Goal: Task Accomplishment & Management: Manage account settings

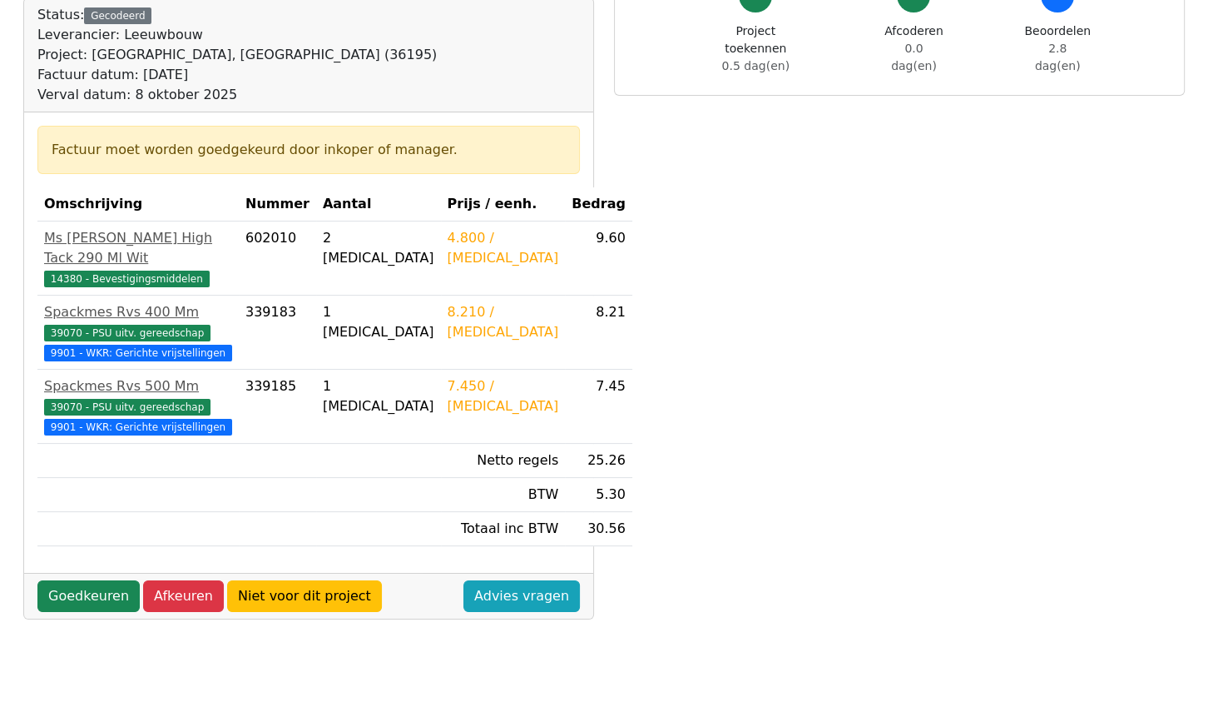
scroll to position [226, 0]
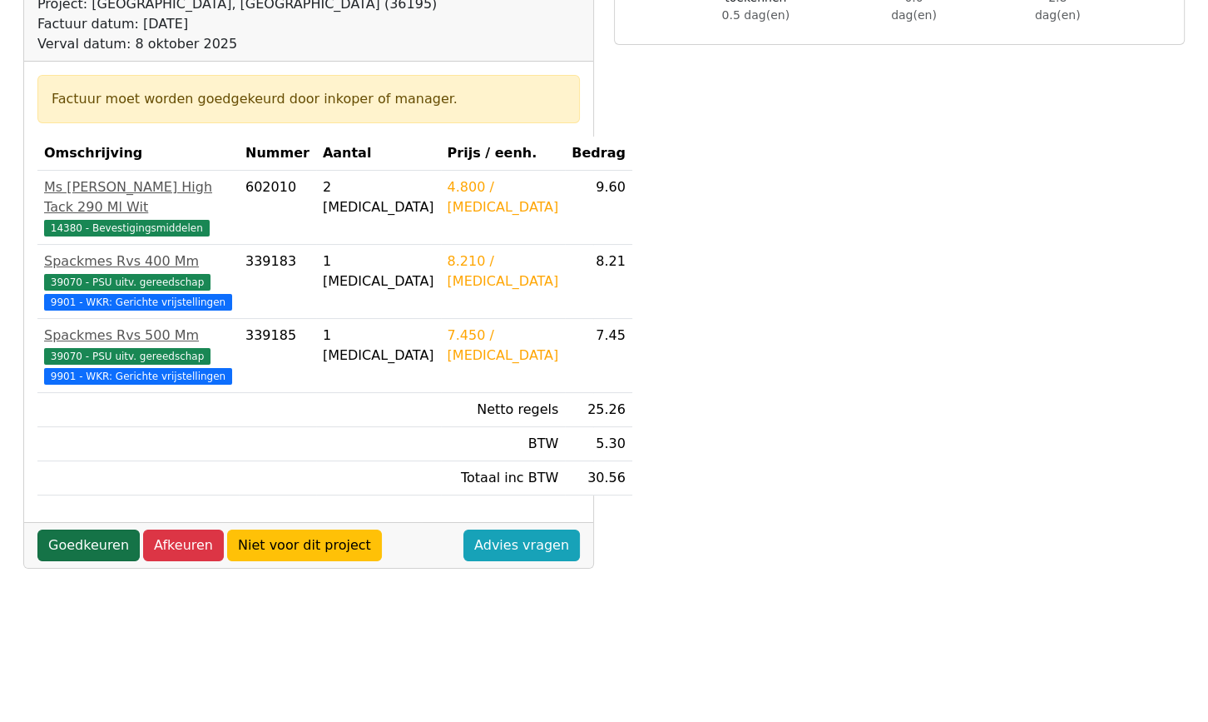
click at [82, 561] on link "Goedkeuren" at bounding box center [88, 545] width 102 height 32
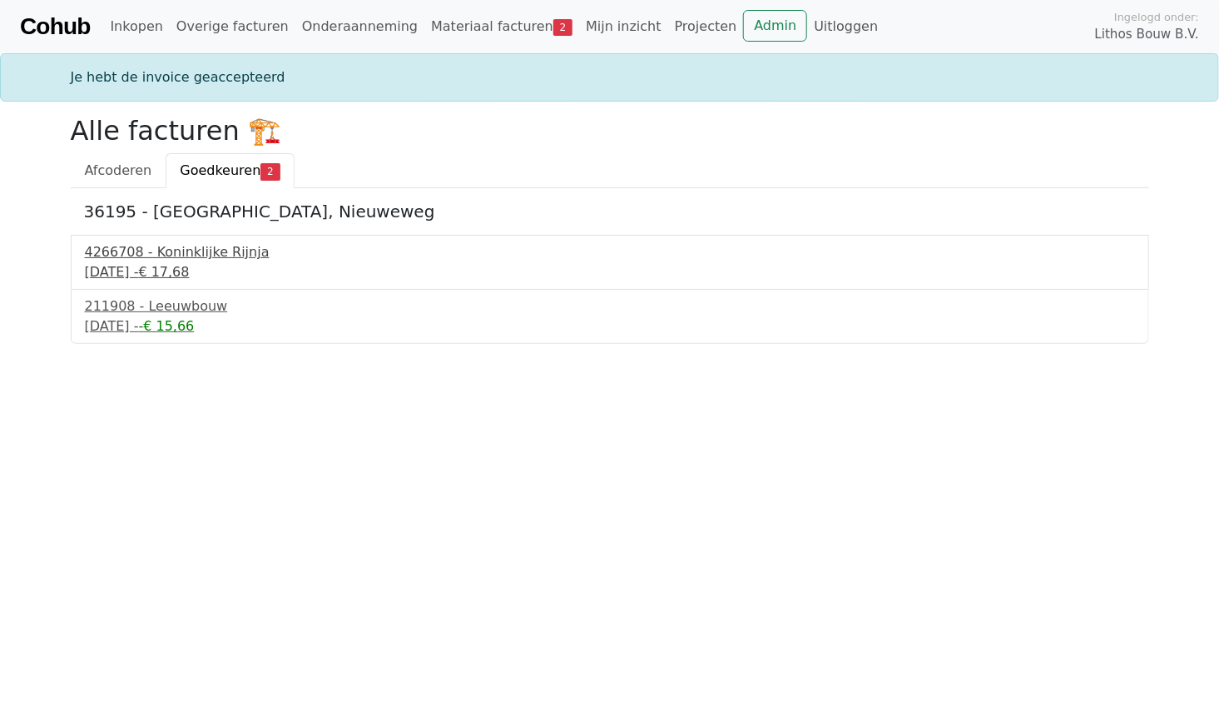
click at [142, 257] on div "4266708 - Koninklijke Rijnja" at bounding box center [610, 252] width 1050 height 20
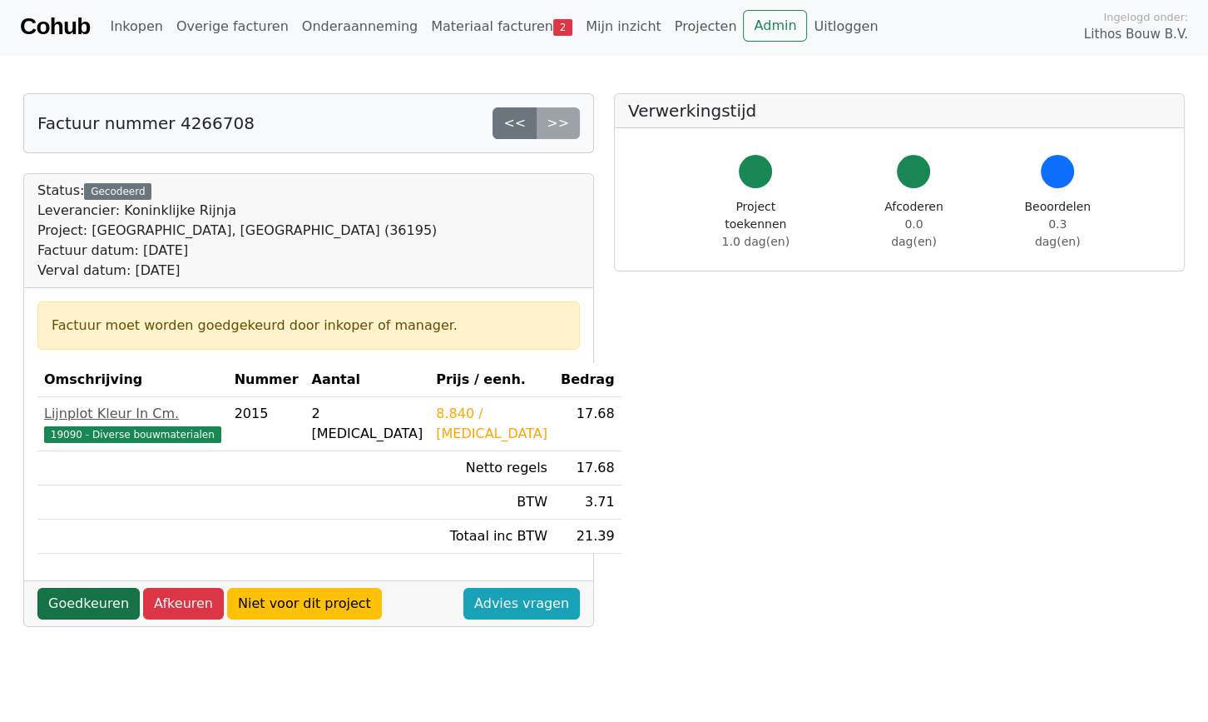
click at [83, 610] on link "Goedkeuren" at bounding box center [88, 604] width 102 height 32
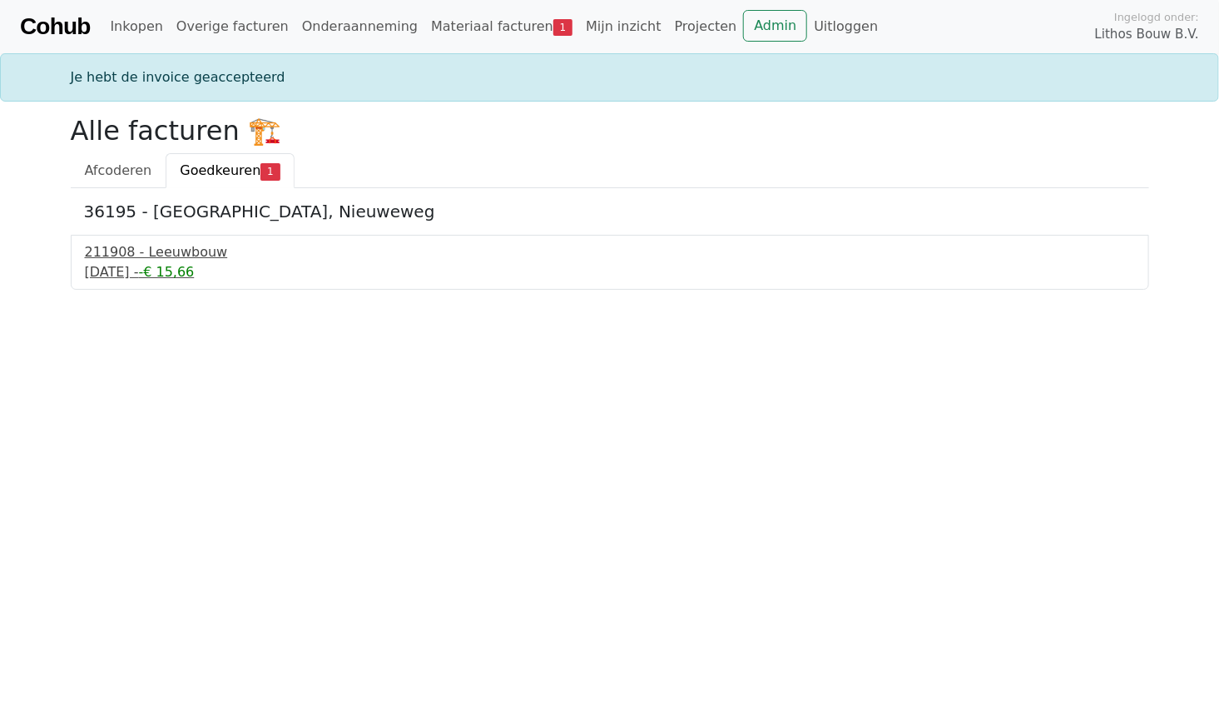
click at [109, 266] on div "10 september 2025 - -€ 15,66" at bounding box center [610, 272] width 1050 height 20
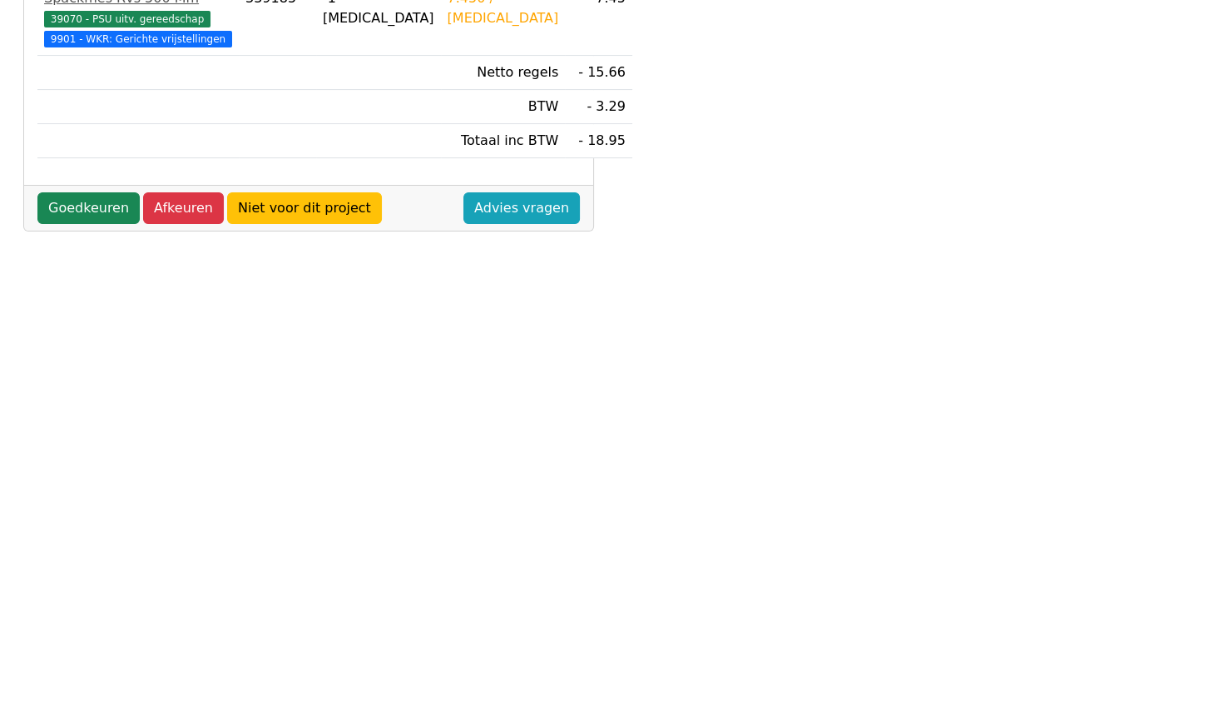
scroll to position [512, 0]
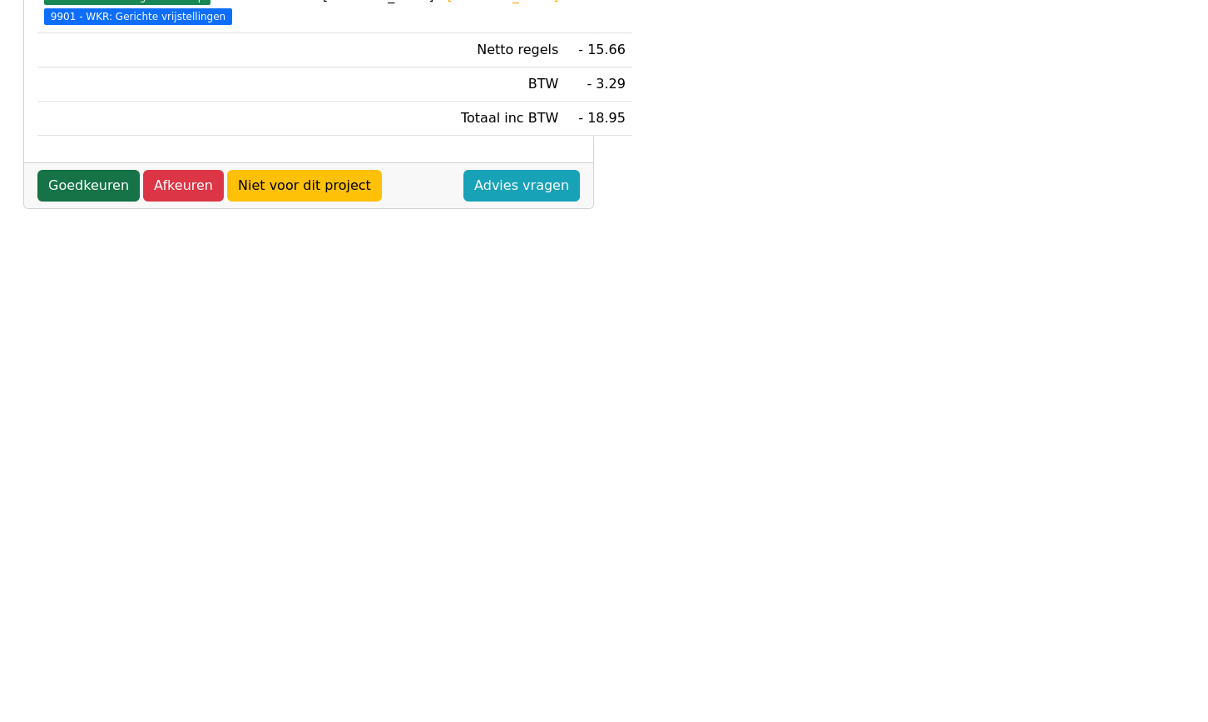
click at [79, 201] on link "Goedkeuren" at bounding box center [88, 186] width 102 height 32
